Goal: Transaction & Acquisition: Purchase product/service

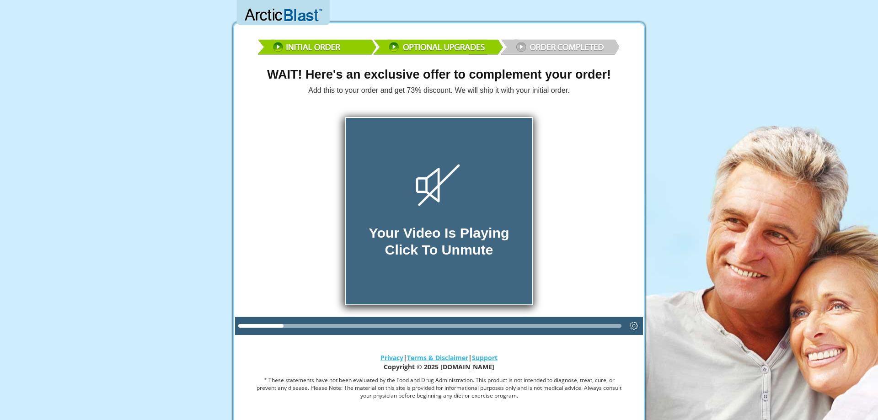
click at [445, 221] on div "Your Video Is Playing Click To Unmute" at bounding box center [439, 211] width 186 height 186
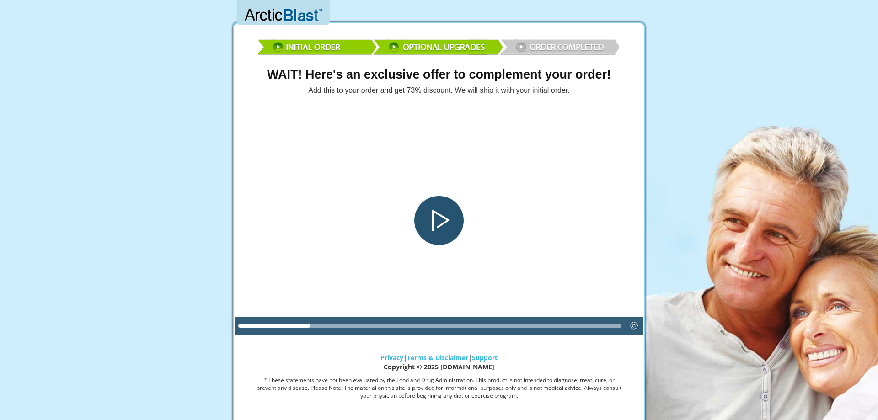
click at [452, 218] on div "Play" at bounding box center [438, 220] width 49 height 49
drag, startPoint x: 329, startPoint y: 326, endPoint x: 441, endPoint y: 334, distance: 111.9
click at [441, 334] on div at bounding box center [430, 326] width 390 height 18
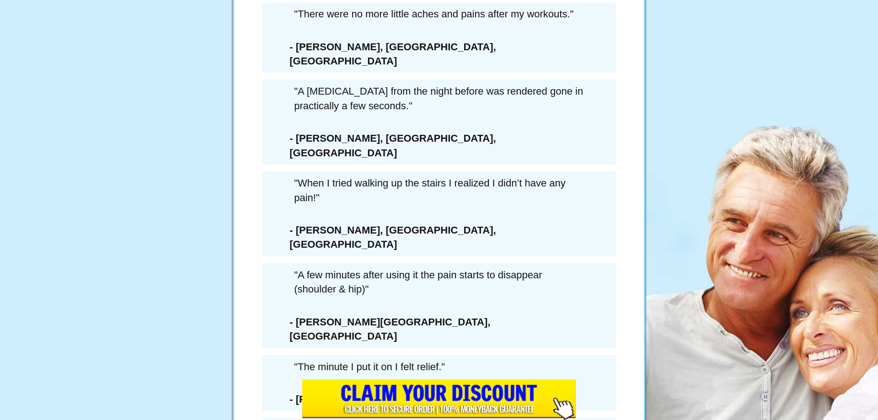
scroll to position [5256, 0]
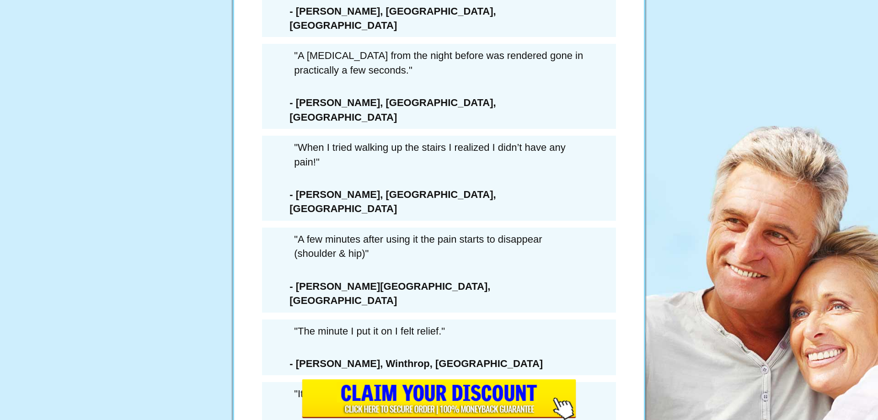
click at [348, 269] on div "6 Extra Bottles Of ArcticBlast For Just $162.00 PLUS Free Shipping (a savings o…" at bounding box center [439, 185] width 274 height 522
click at [396, 270] on div "6 Extra Bottles Of ArcticBlast For Just $162.00 PLUS Free Shipping (a savings o…" at bounding box center [439, 185] width 274 height 522
click at [296, 270] on div "× WAIT! YOU MUST CONFIRM THAT YOU’RE PASSING ON THIS DEAL FOREVER... 6 Extra Bo…" at bounding box center [439, 210] width 878 height 420
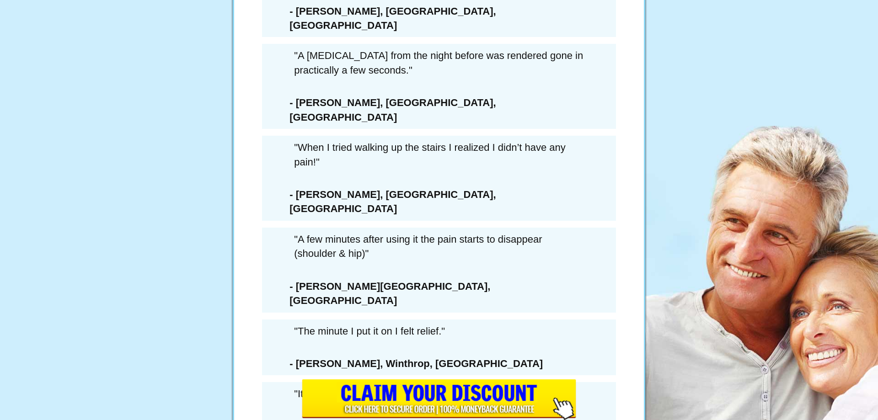
click at [448, 257] on li "I understand this is my only chance to get exclusive delivery of this Extra 6-B…" at bounding box center [454, 231] width 230 height 52
click at [443, 257] on li "I understand this is my only chance to get exclusive delivery of this Extra 6-B…" at bounding box center [454, 231] width 230 height 52
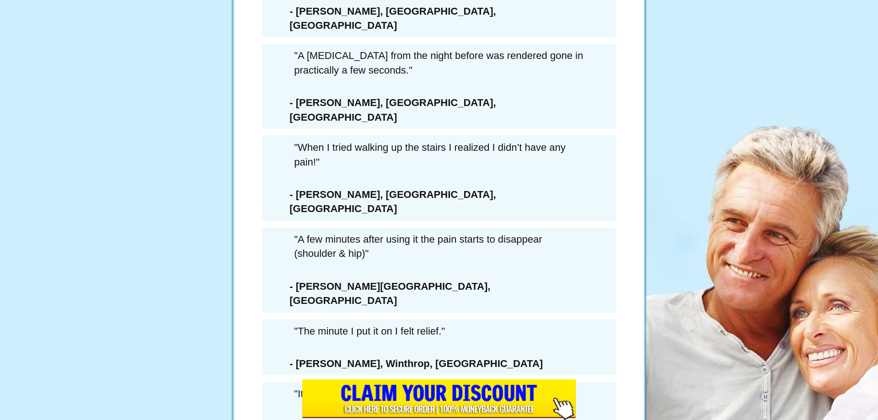
click at [419, 277] on button "Yes! Please Activate MY DISCOUNT & Upgrade My Order Yes! Please Activate MY DIS…" at bounding box center [439, 268] width 261 height 70
